Goal: Transaction & Acquisition: Purchase product/service

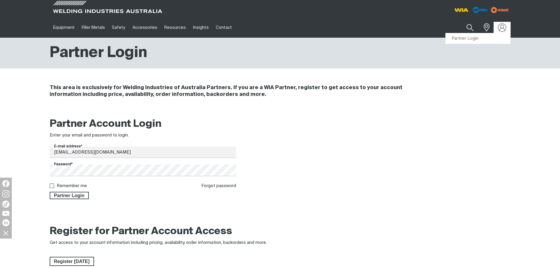
click at [502, 30] on img at bounding box center [502, 27] width 9 height 9
click at [478, 37] on link "Partner Login" at bounding box center [478, 38] width 65 height 11
click at [71, 198] on span "Partner Login" at bounding box center [69, 196] width 38 height 8
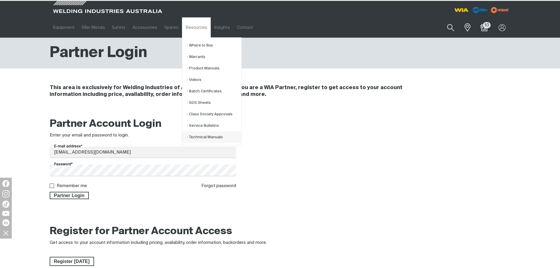
click at [191, 141] on link "Technical Manuals" at bounding box center [214, 136] width 55 height 11
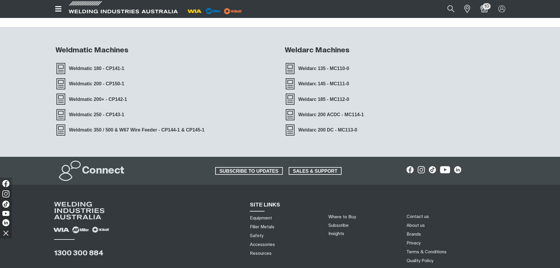
scroll to position [88, 0]
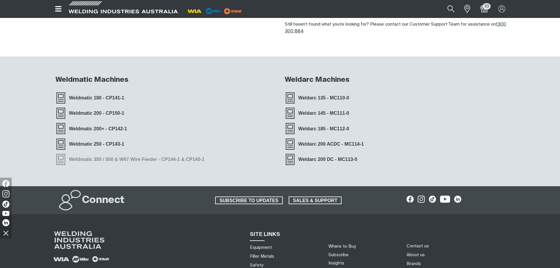
click at [113, 155] on link "Weldmatic 350 / 500 & W67 Wire Feeder - CP144-1 & CP145-1" at bounding box center [132, 159] width 153 height 12
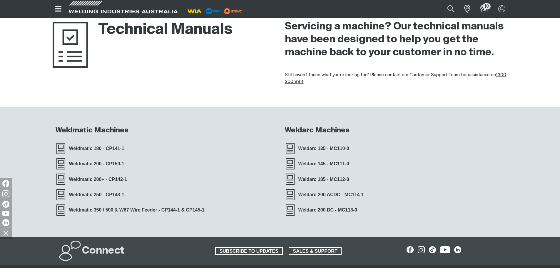
scroll to position [0, 0]
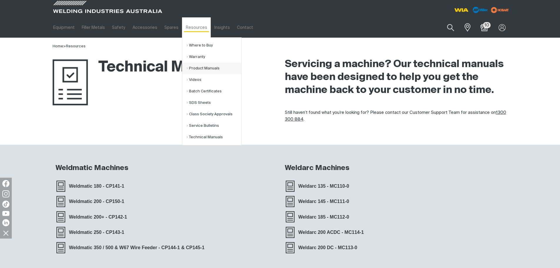
click at [202, 68] on link "Product Manuals" at bounding box center [214, 68] width 55 height 11
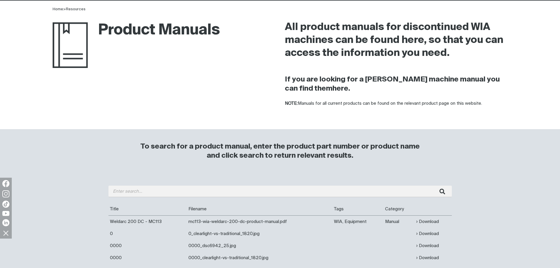
scroll to position [88, 0]
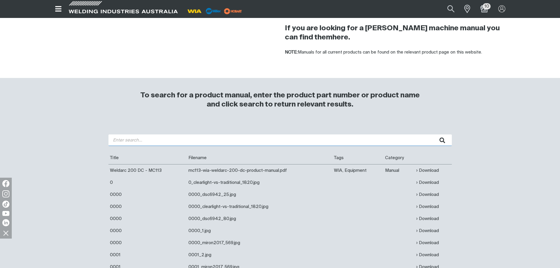
click at [152, 145] on input "search" at bounding box center [279, 139] width 343 height 11
type input "350I"
click at [433, 134] on button "submit" at bounding box center [442, 139] width 19 height 11
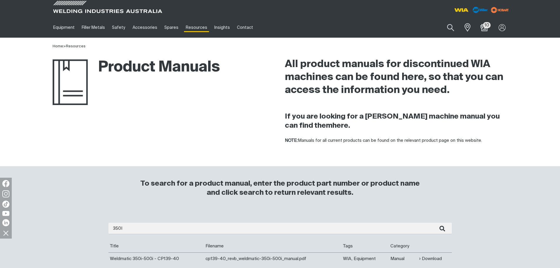
scroll to position [59, 0]
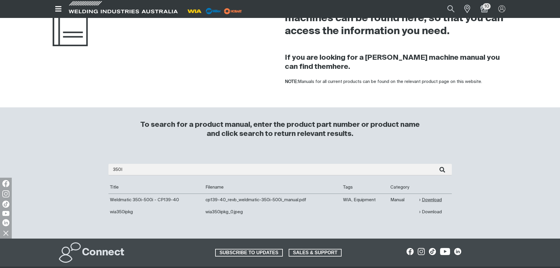
click at [436, 199] on link "Download" at bounding box center [430, 199] width 23 height 7
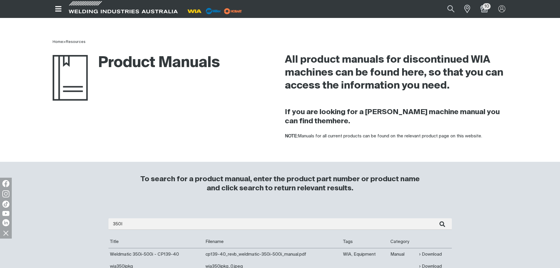
scroll to position [0, 0]
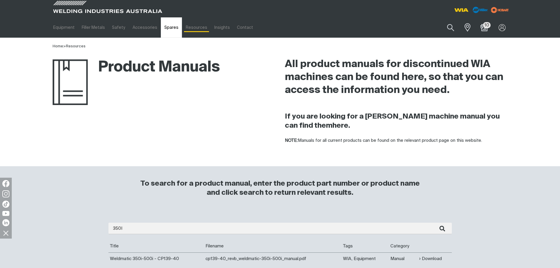
click at [165, 29] on link "Spares" at bounding box center [171, 27] width 21 height 20
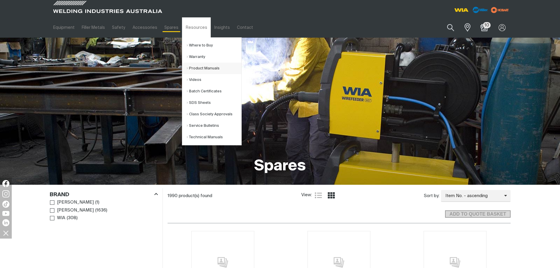
click at [199, 67] on link "Product Manuals" at bounding box center [214, 68] width 55 height 11
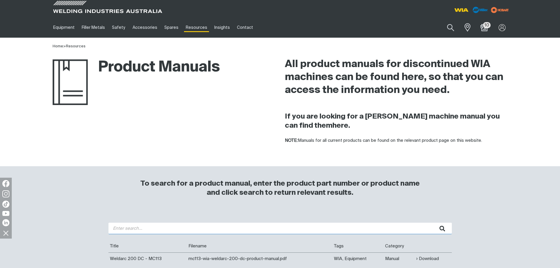
click at [208, 228] on input "search" at bounding box center [279, 228] width 343 height 11
type input "W66"
click at [433, 223] on button "submit" at bounding box center [442, 228] width 19 height 11
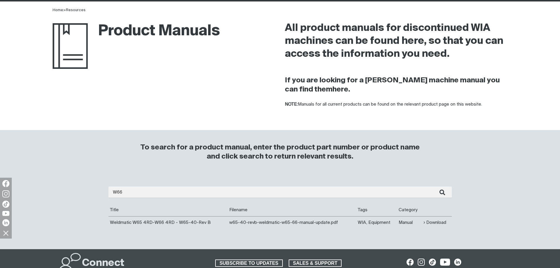
scroll to position [59, 0]
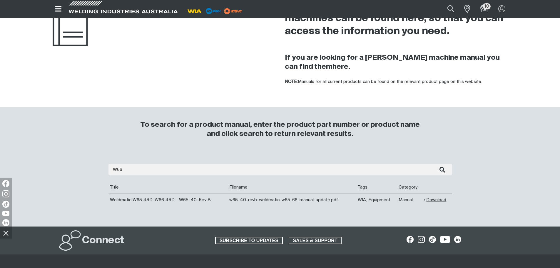
click at [438, 199] on link "Download" at bounding box center [435, 199] width 23 height 7
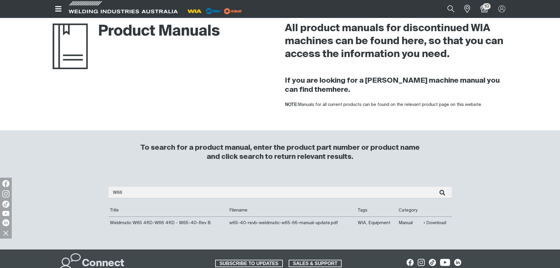
scroll to position [0, 0]
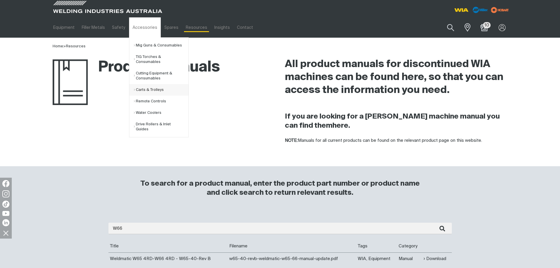
click at [151, 89] on link "Carts & Trolleys" at bounding box center [161, 89] width 55 height 11
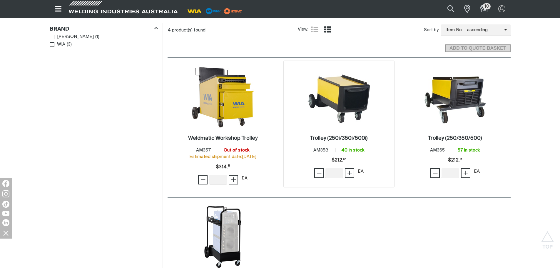
scroll to position [176, 0]
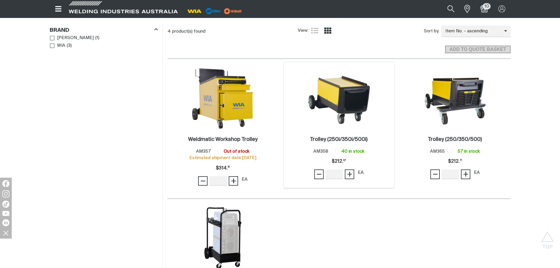
click at [340, 121] on img at bounding box center [338, 97] width 63 height 63
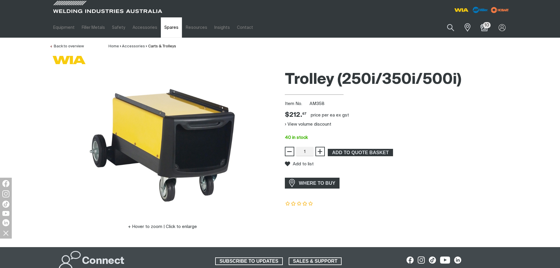
click at [163, 31] on link "Spares" at bounding box center [171, 27] width 21 height 20
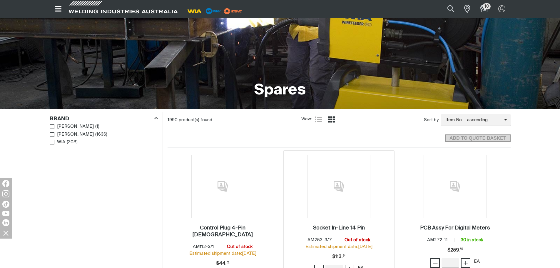
scroll to position [59, 0]
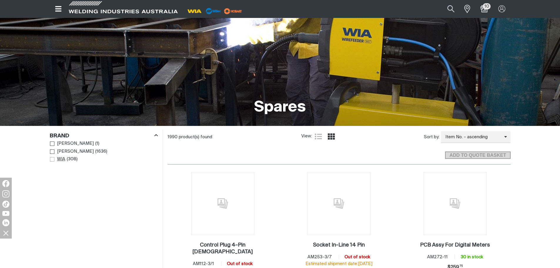
click at [53, 158] on span "Brand" at bounding box center [52, 159] width 4 height 4
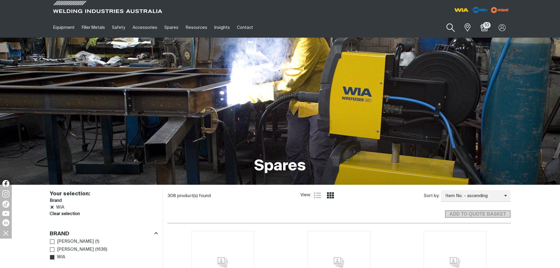
click at [452, 31] on button "Search products" at bounding box center [451, 27] width 24 height 17
click at [377, 29] on input "Search" at bounding box center [415, 27] width 91 height 13
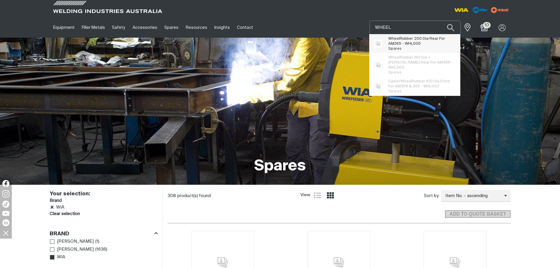
type input "WHEEL"
click at [386, 43] on span "Suggestions" at bounding box center [381, 43] width 15 height 15
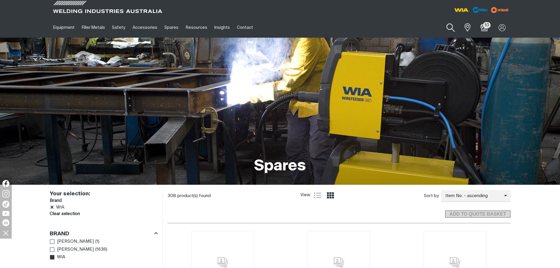
click at [449, 27] on button "Search products" at bounding box center [451, 27] width 24 height 17
click at [409, 29] on input "Search" at bounding box center [415, 27] width 91 height 13
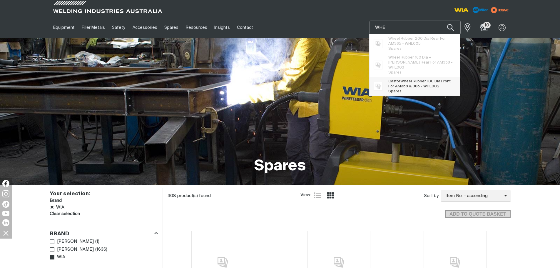
type input "WHE"
click at [405, 83] on span "Castor Whe el Rubber 100 Dia Front For AM358 & 365 - WHL002" at bounding box center [421, 84] width 67 height 10
